Goal: Task Accomplishment & Management: Use online tool/utility

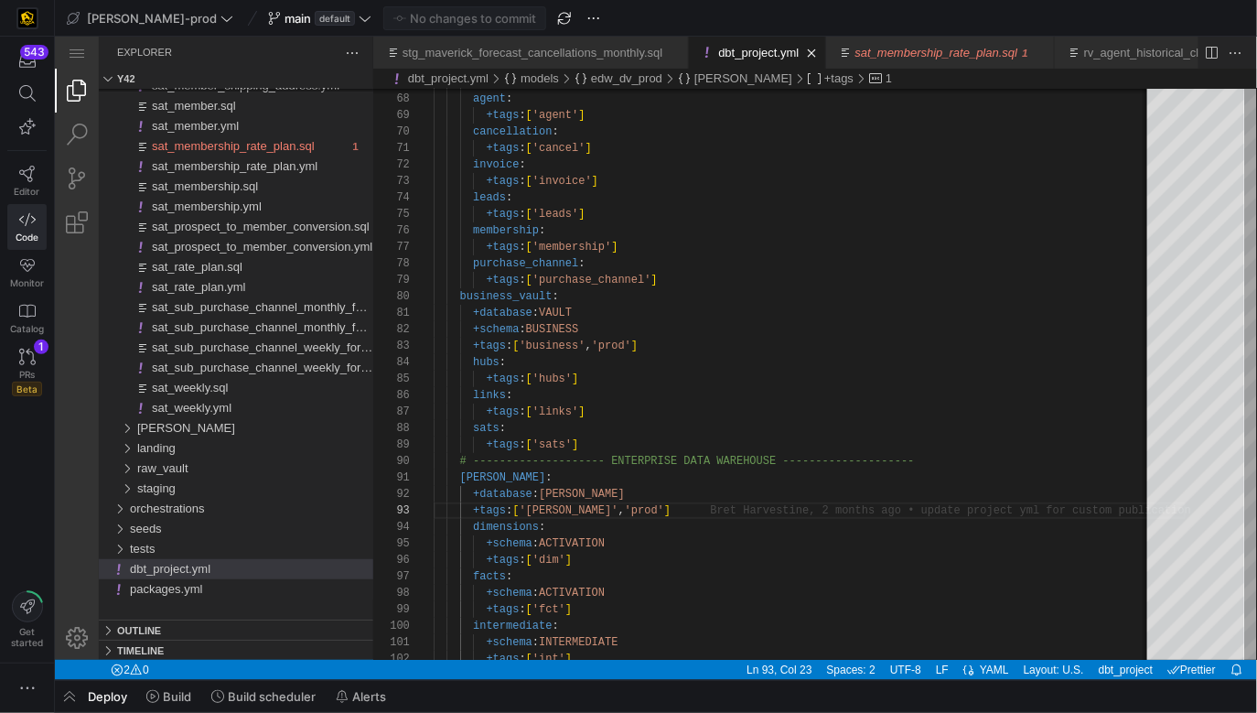
scroll to position [32, 145]
click at [64, 702] on span "button" at bounding box center [69, 696] width 29 height 31
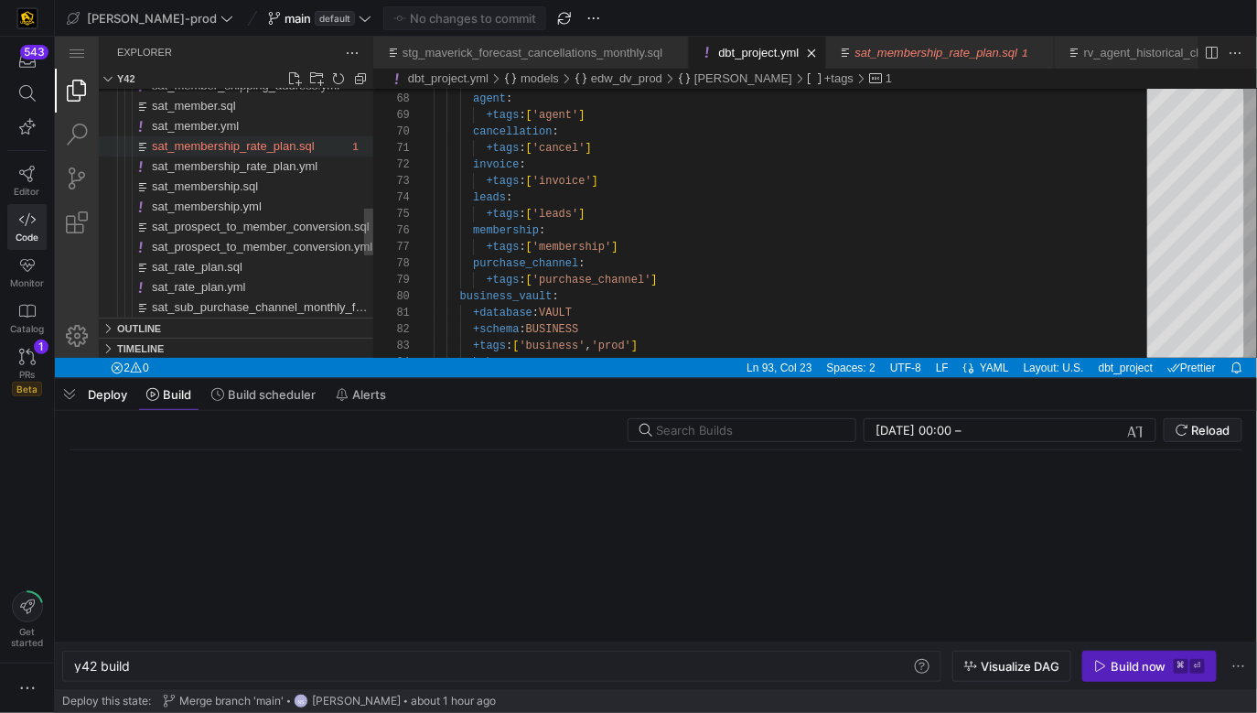
scroll to position [0, 55]
